Goal: Transaction & Acquisition: Register for event/course

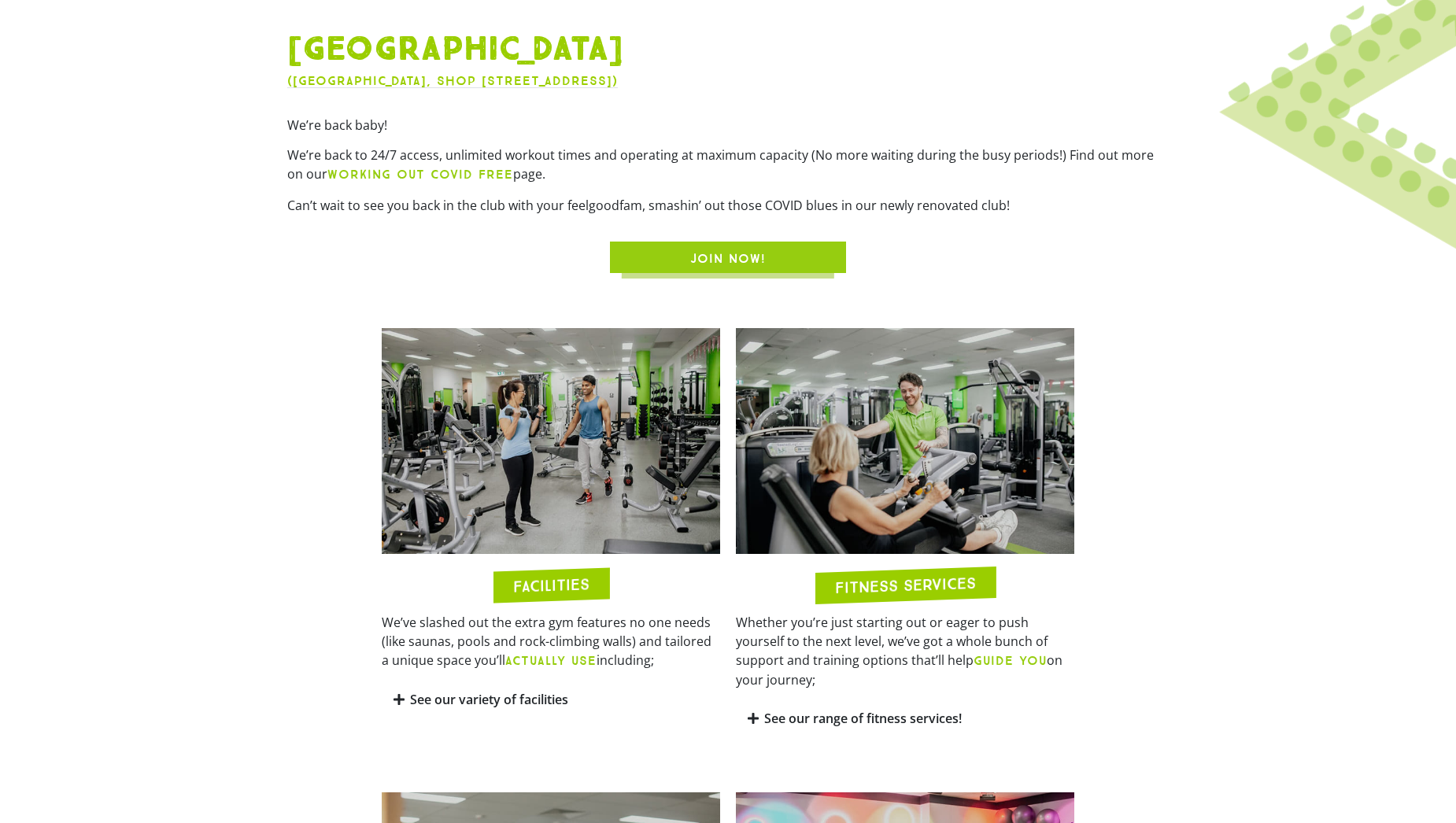
scroll to position [630, 0]
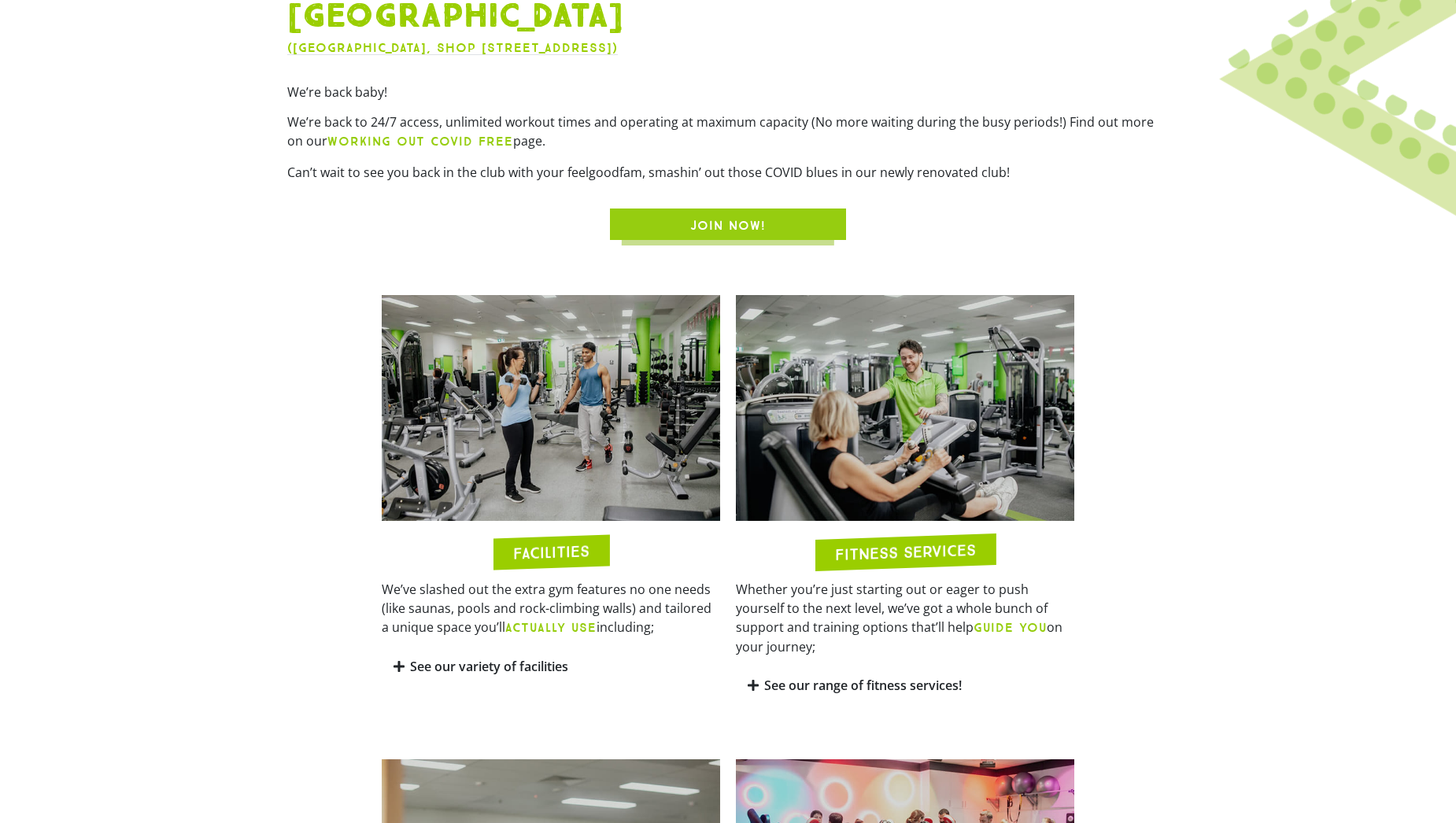
click at [667, 228] on span "JOIN NOW!" at bounding box center [728, 226] width 160 height 19
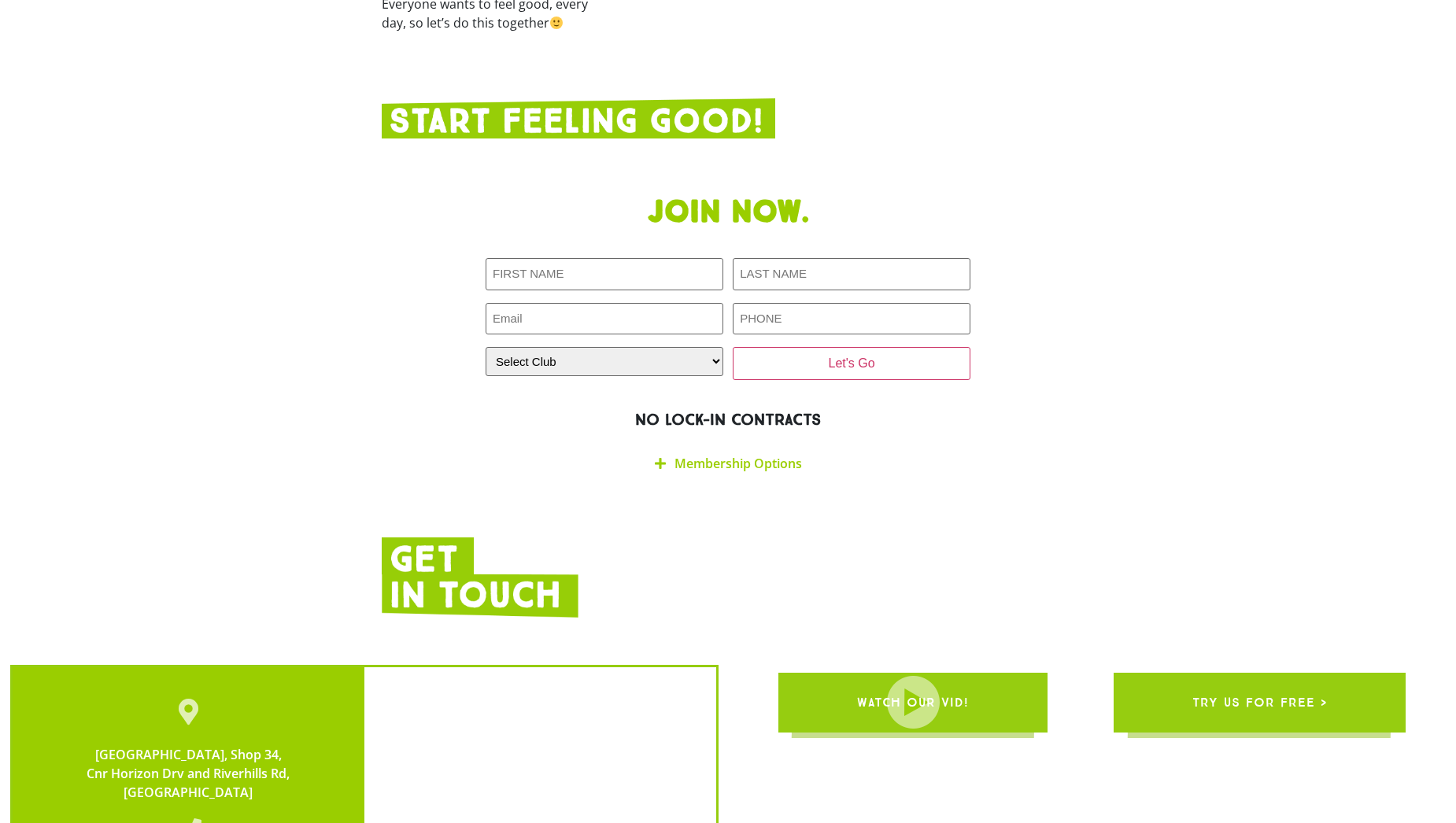
scroll to position [2698, 0]
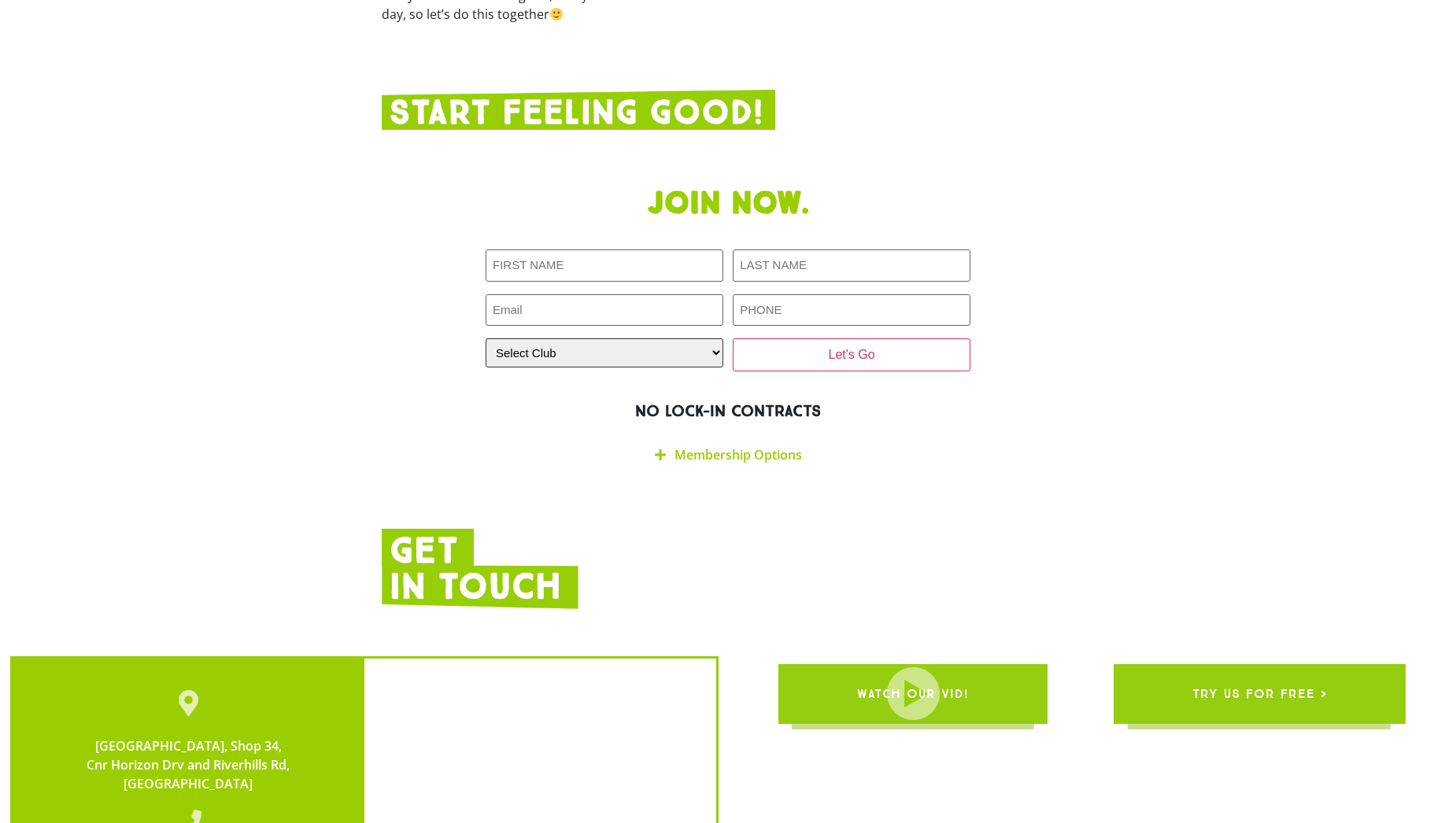
click at [679, 338] on select "Select Club [GEOGRAPHIC_DATA] [GEOGRAPHIC_DATA] [GEOGRAPHIC_DATA] [GEOGRAPHIC_D…" at bounding box center [604, 353] width 238 height 29
select select "[GEOGRAPHIC_DATA]"
click at [486, 338] on select "Select Club [GEOGRAPHIC_DATA] [GEOGRAPHIC_DATA] [GEOGRAPHIC_DATA] [GEOGRAPHIC_D…" at bounding box center [604, 353] width 238 height 29
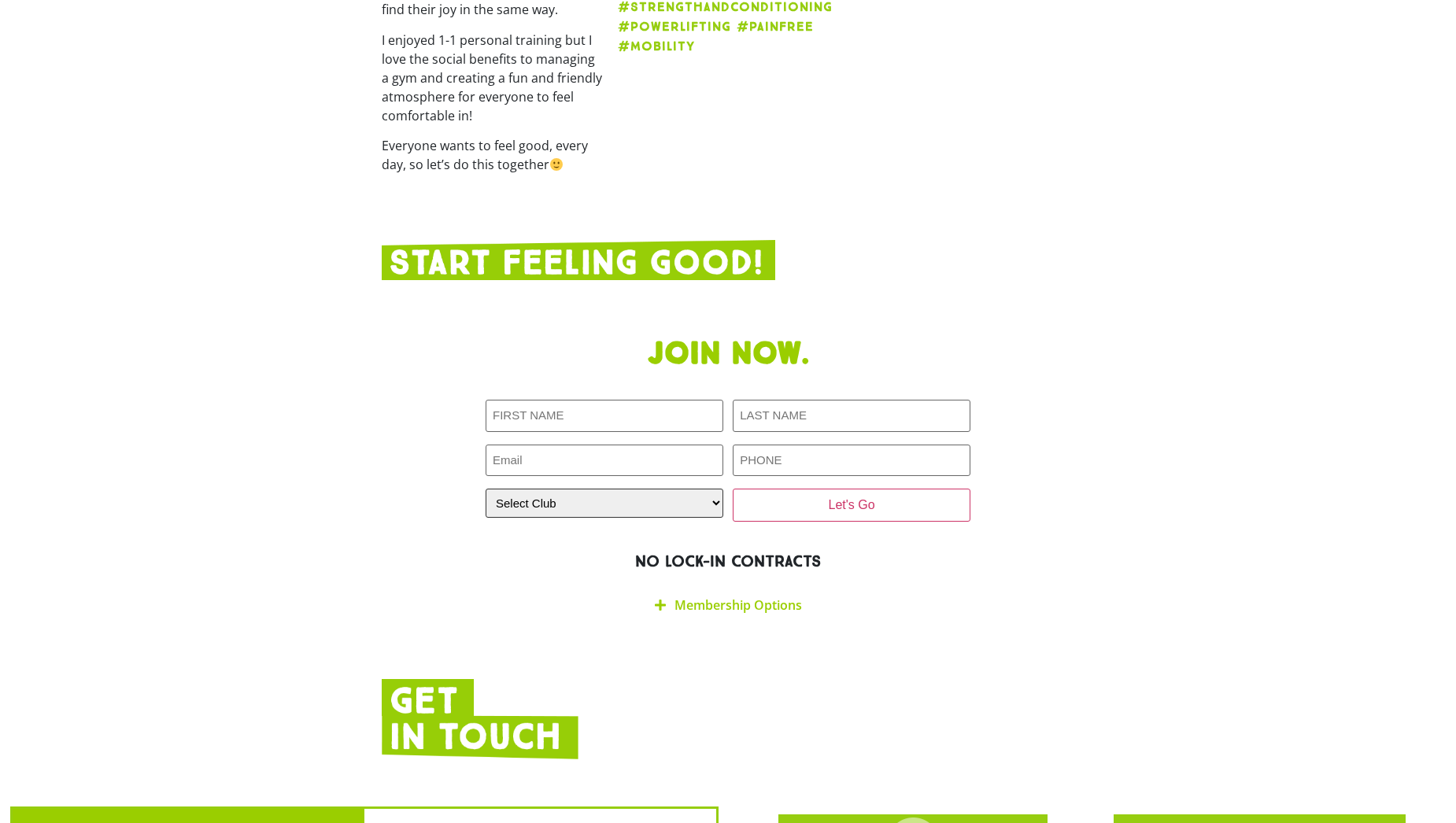
scroll to position [2541, 0]
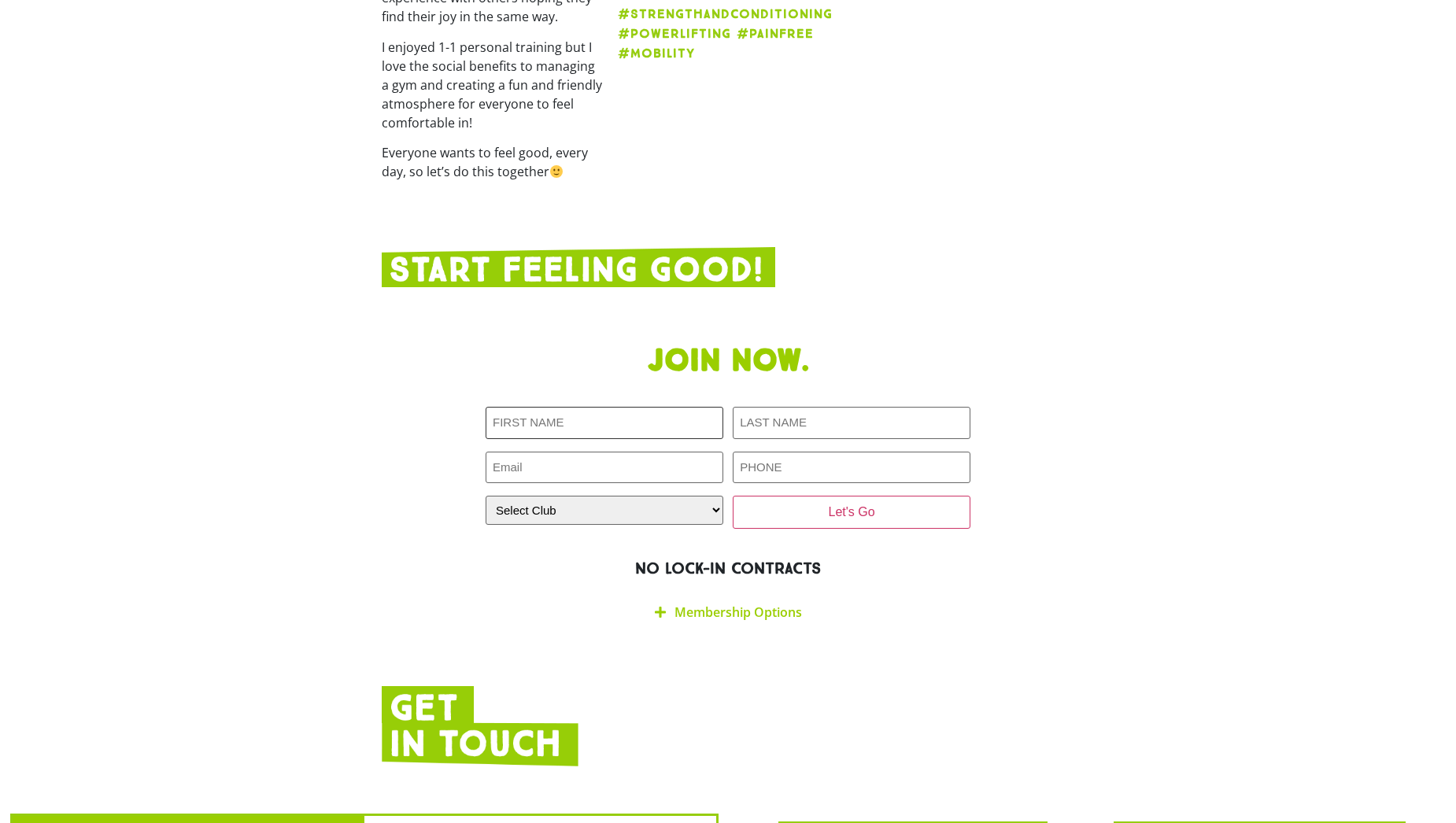
click at [650, 407] on input "First NAME (Required)" at bounding box center [604, 423] width 238 height 32
type input "[PERSON_NAME]"
type input "[EMAIL_ADDRESS][DOMAIN_NAME]"
type input "0427491362"
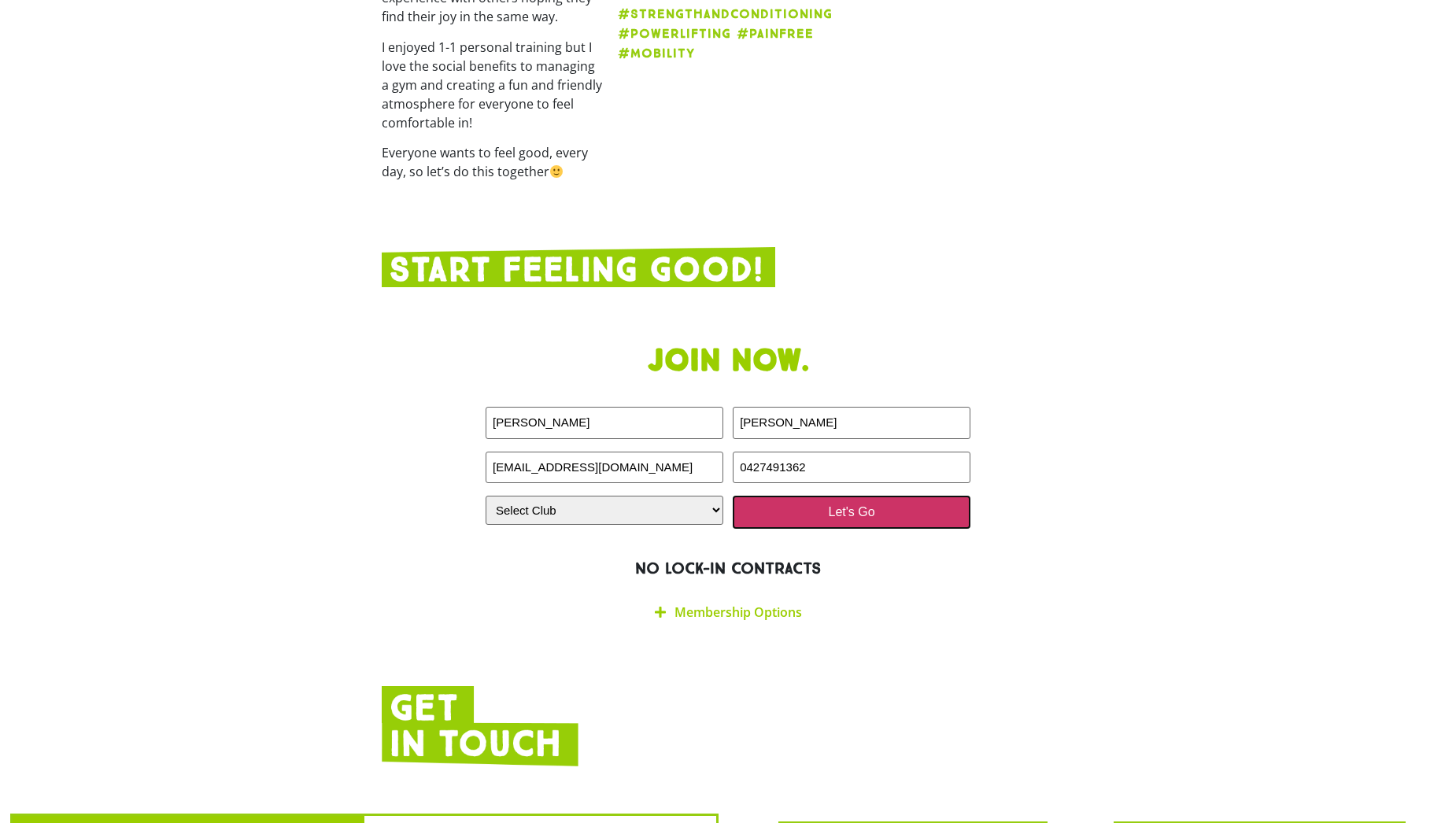
click at [903, 496] on input "Let's Go" at bounding box center [852, 512] width 238 height 33
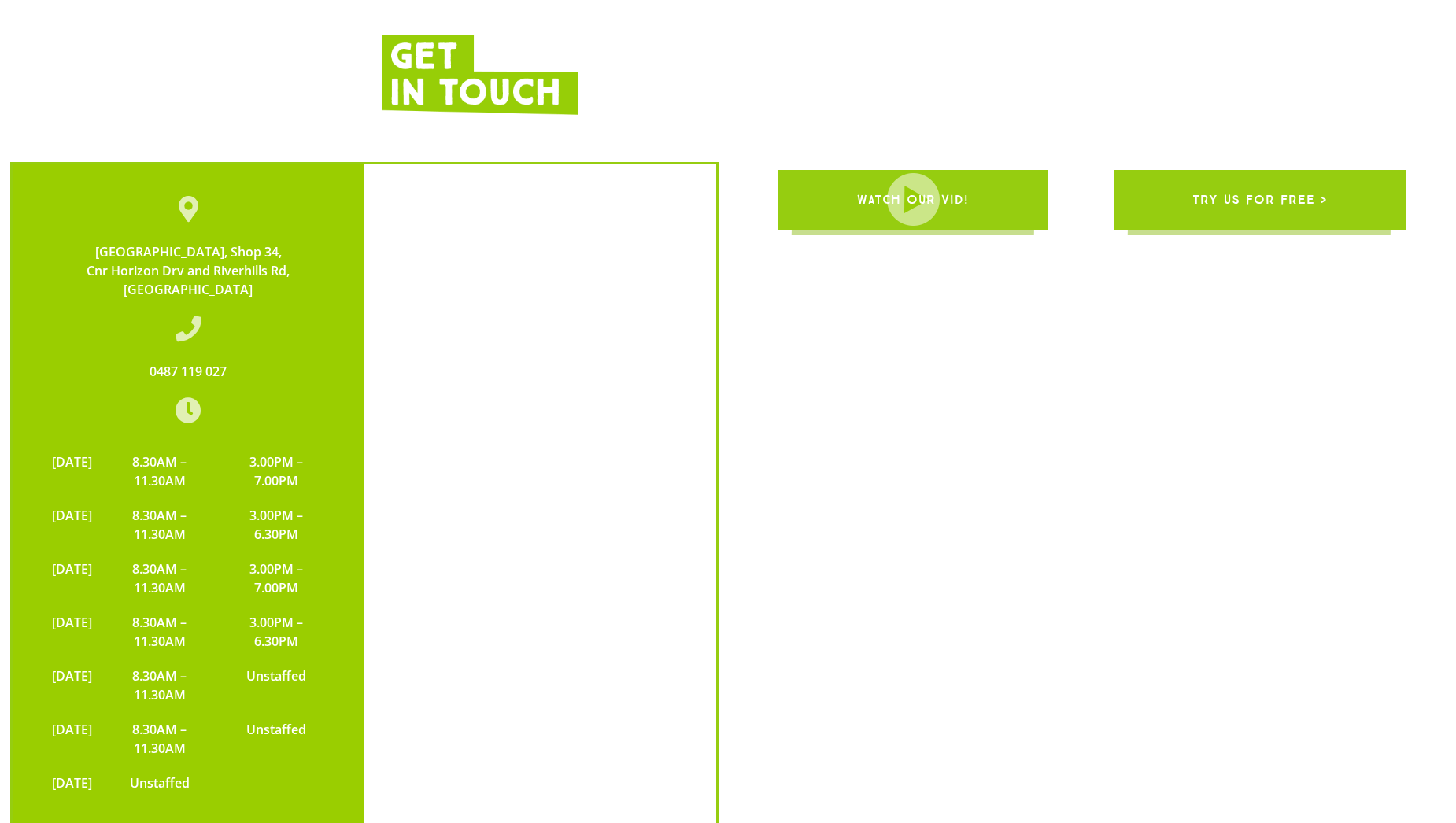
scroll to position [3327, 0]
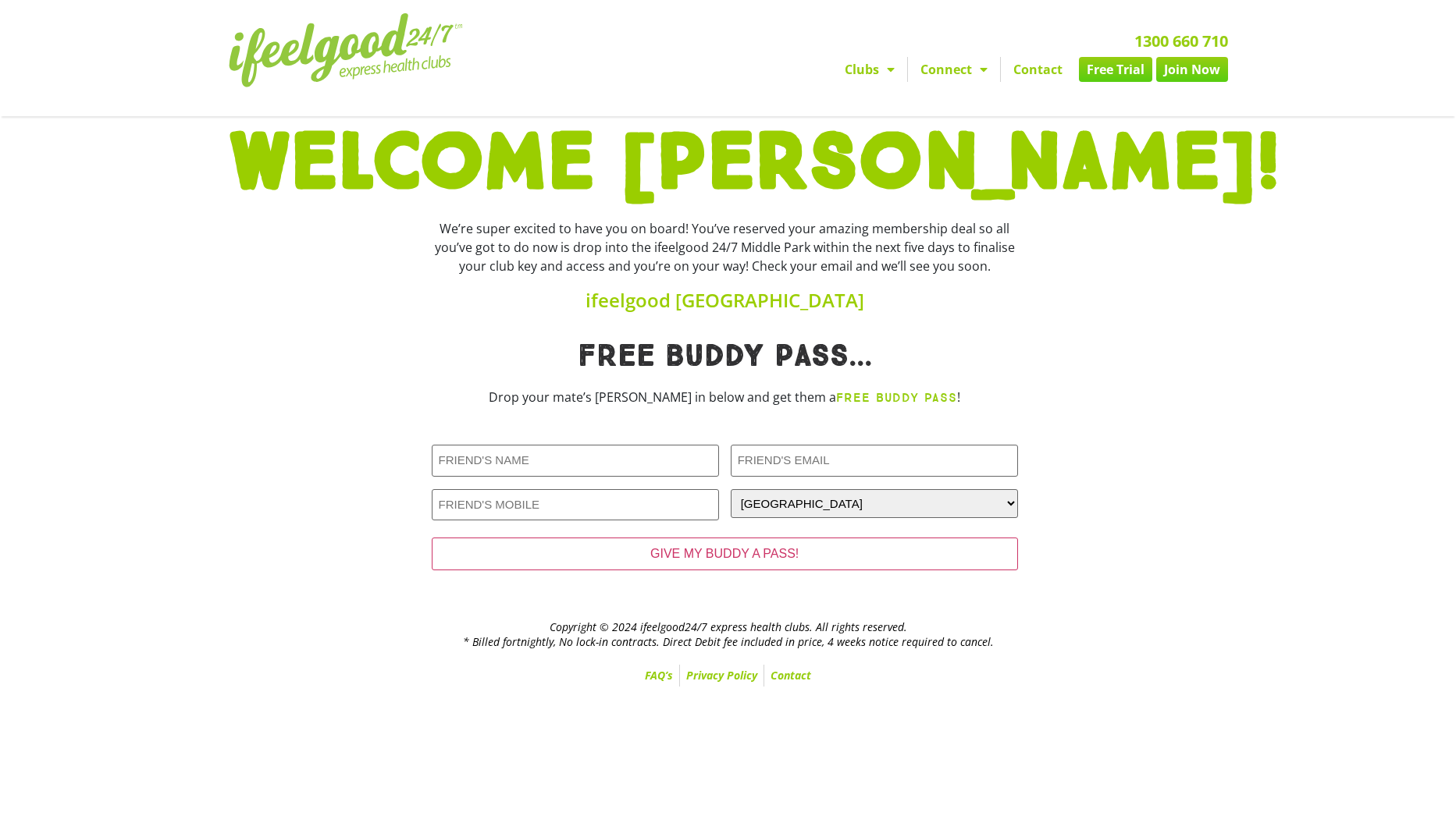
click at [1117, 68] on link "Free Trial" at bounding box center [1116, 69] width 73 height 25
